Goal: Information Seeking & Learning: Check status

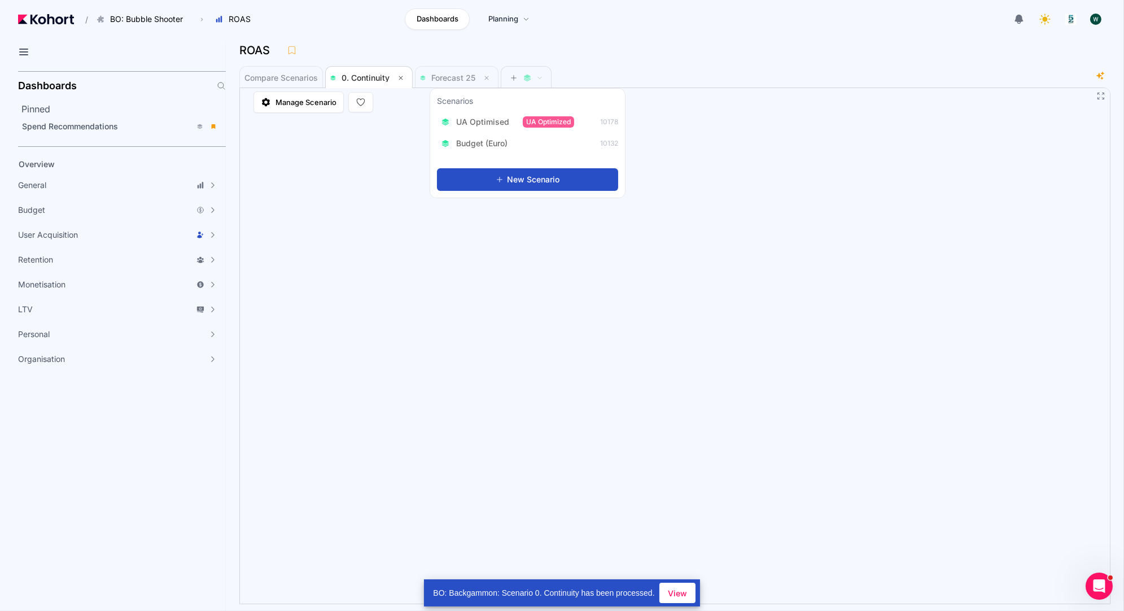
scroll to position [1, 0]
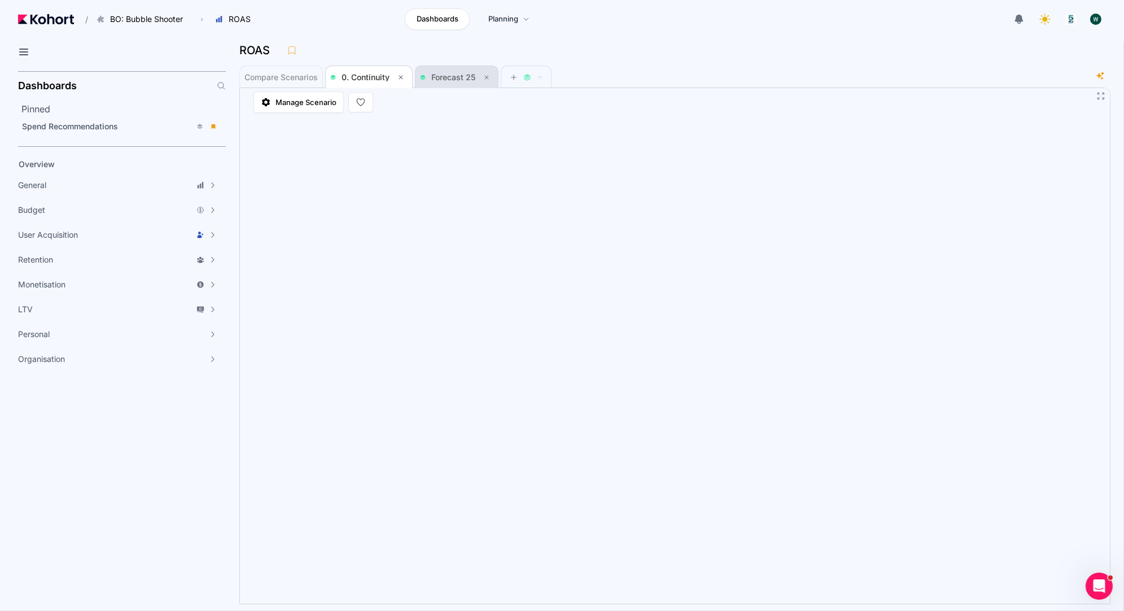
click at [438, 78] on span "Forecast 25" at bounding box center [453, 77] width 44 height 10
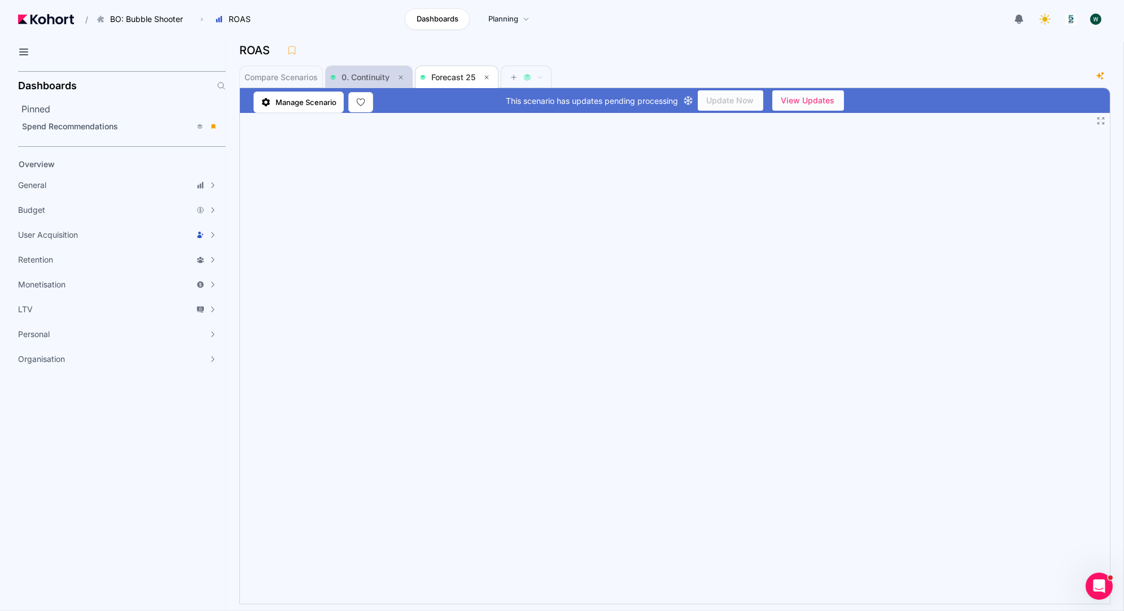
click at [371, 72] on span "0. Continuity" at bounding box center [368, 78] width 77 height 14
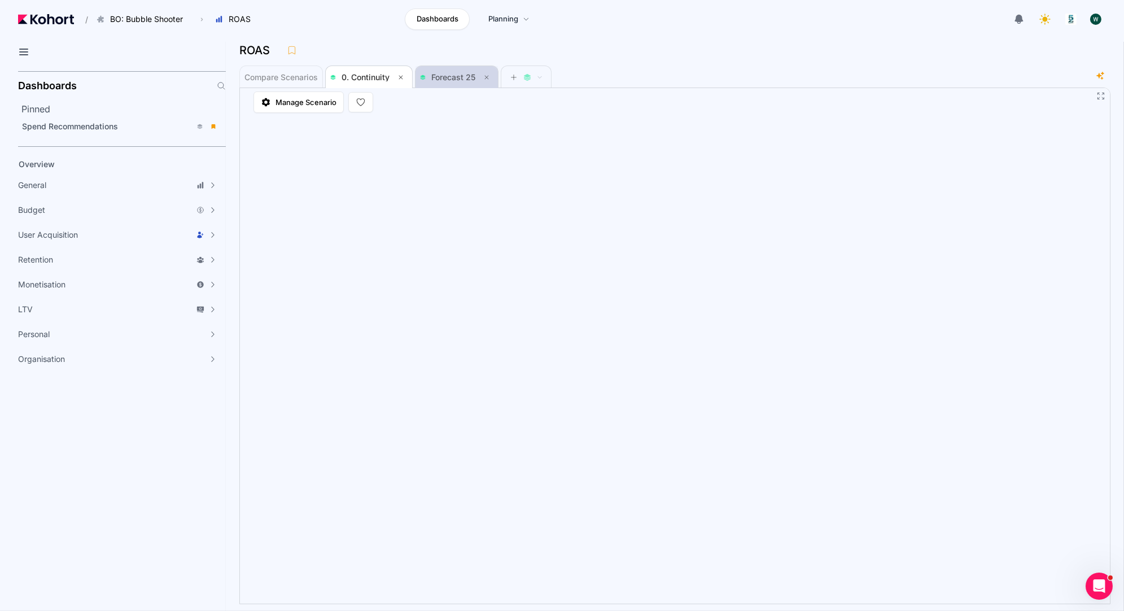
click at [463, 82] on span "Forecast 25" at bounding box center [456, 78] width 73 height 14
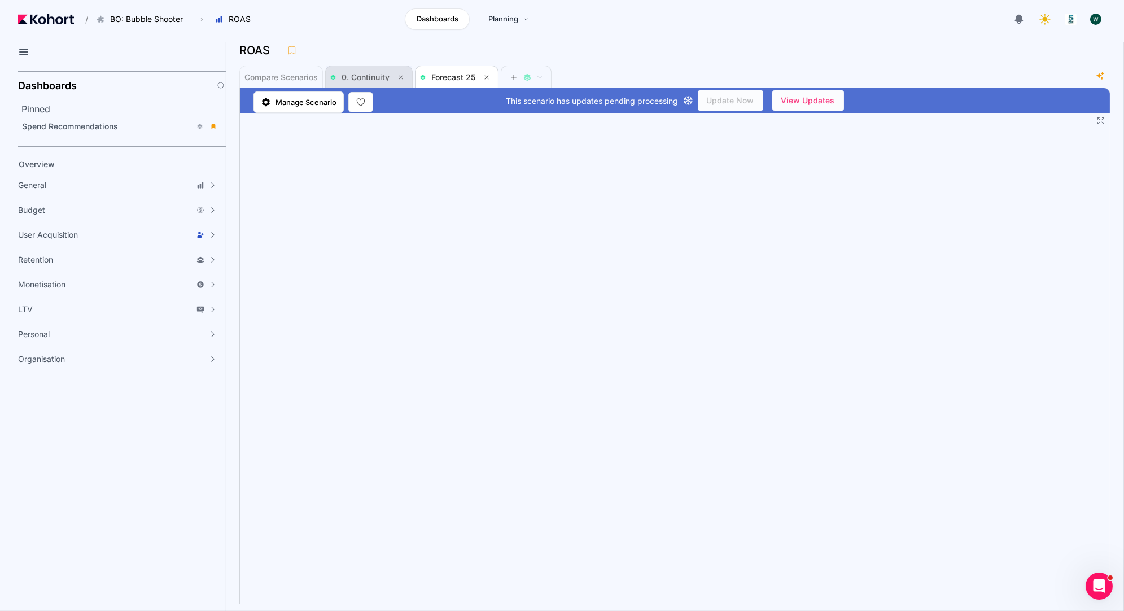
click at [369, 71] on span "0. Continuity" at bounding box center [368, 78] width 77 height 14
